Goal: Information Seeking & Learning: Learn about a topic

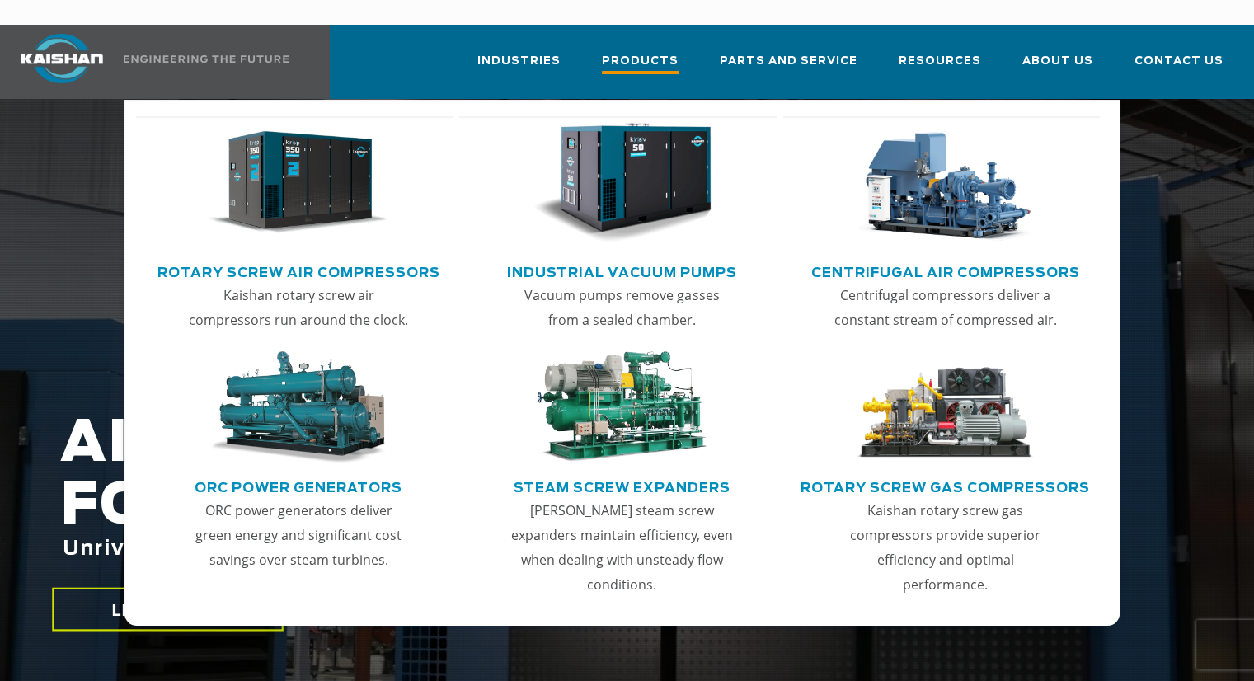
click at [636, 52] on span "Products" at bounding box center [640, 63] width 77 height 22
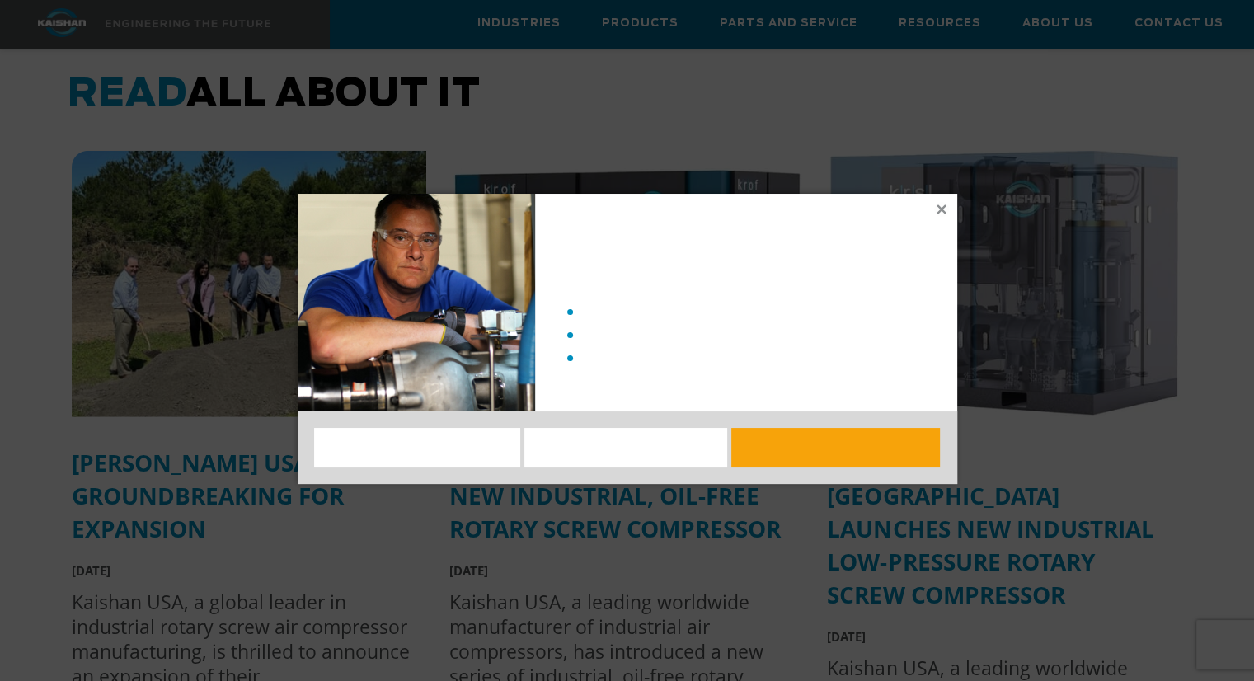
scroll to position [4203, 0]
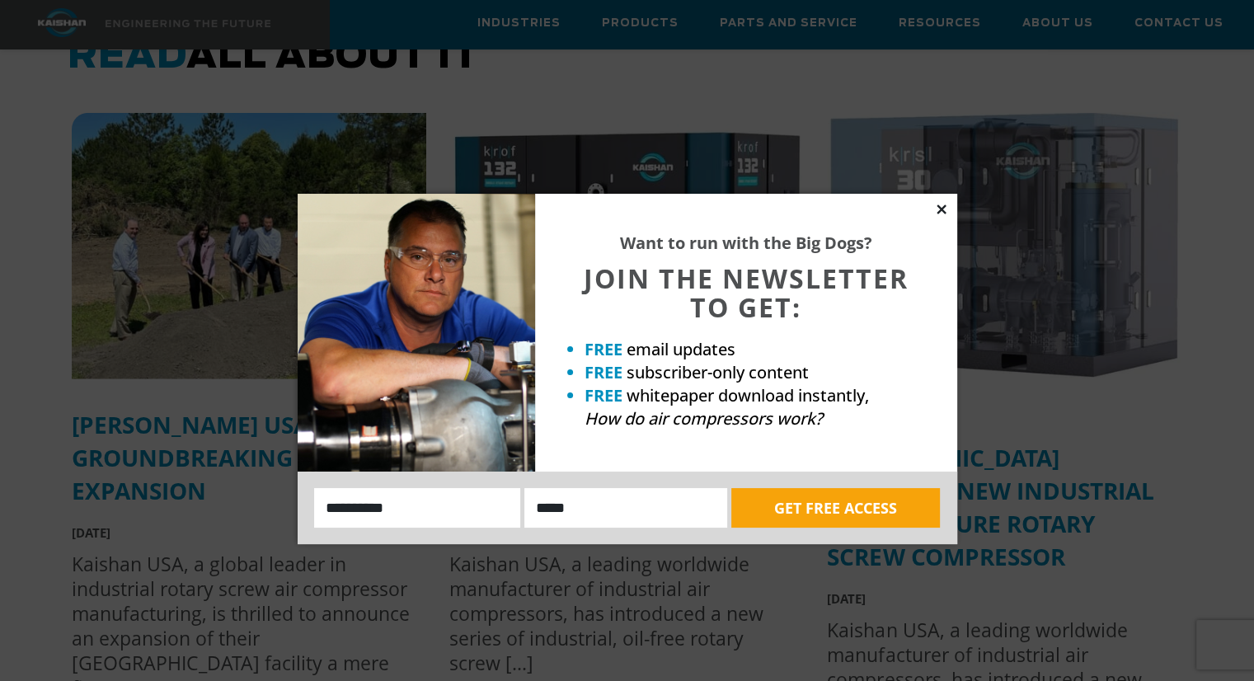
click at [937, 204] on icon at bounding box center [940, 208] width 9 height 9
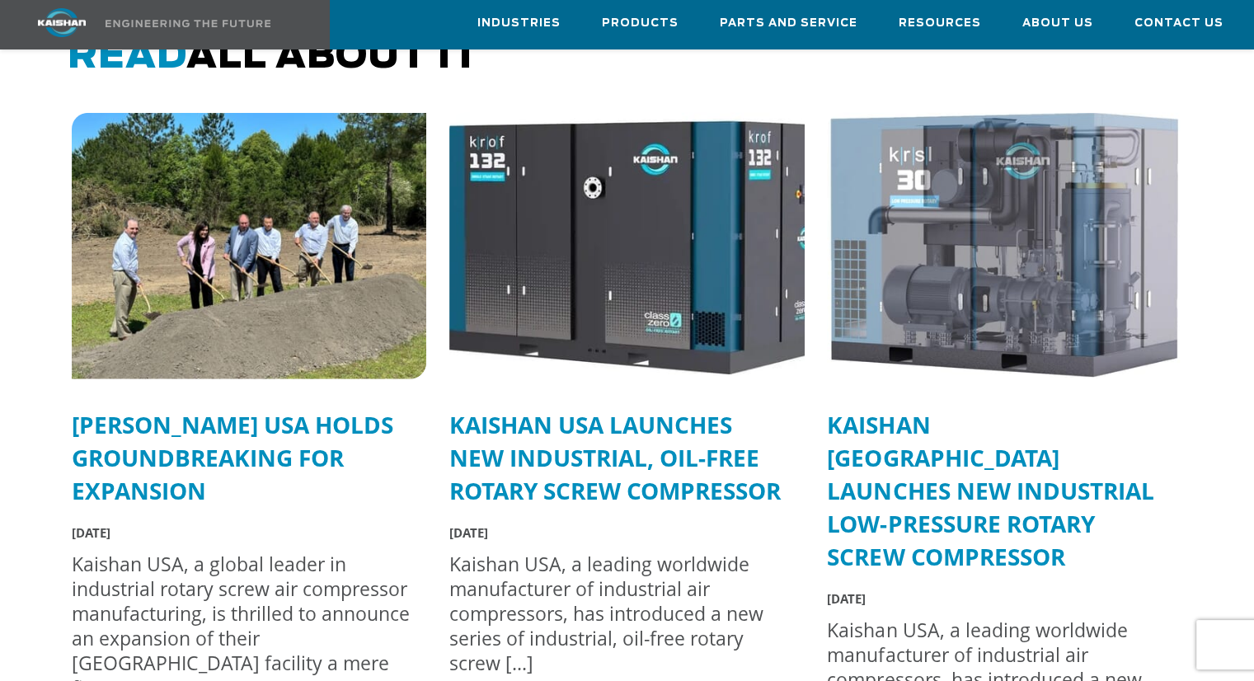
click at [638, 237] on img at bounding box center [626, 246] width 391 height 293
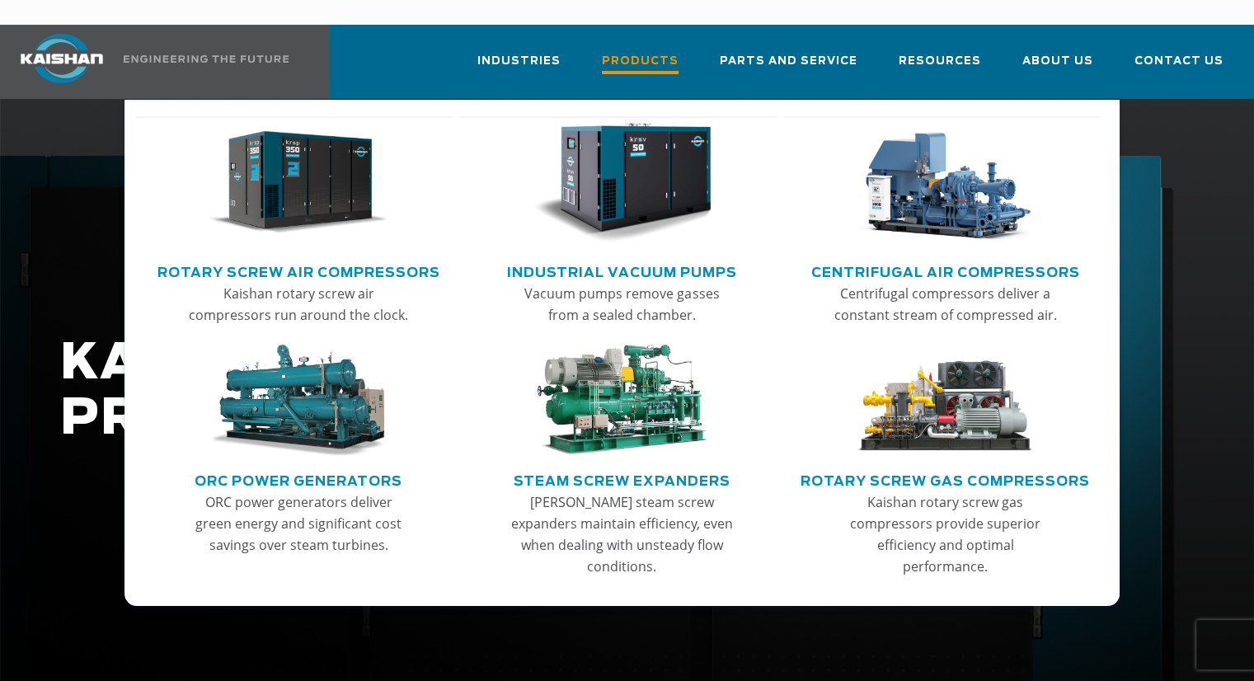
click at [653, 52] on span "Products" at bounding box center [640, 63] width 77 height 22
